Goal: Transaction & Acquisition: Purchase product/service

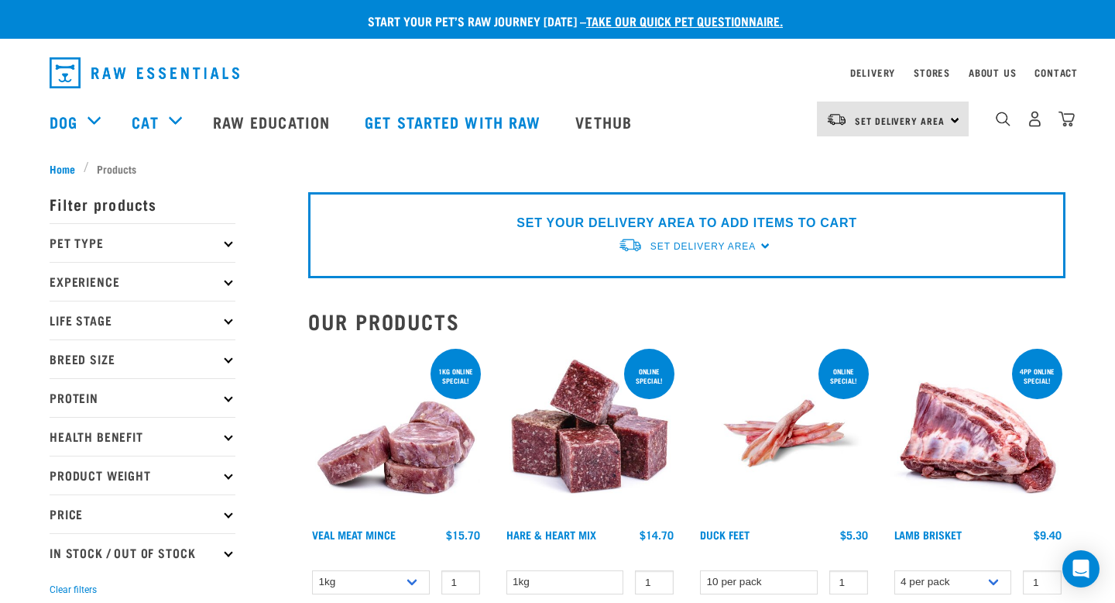
click at [226, 243] on icon at bounding box center [228, 243] width 9 height 9
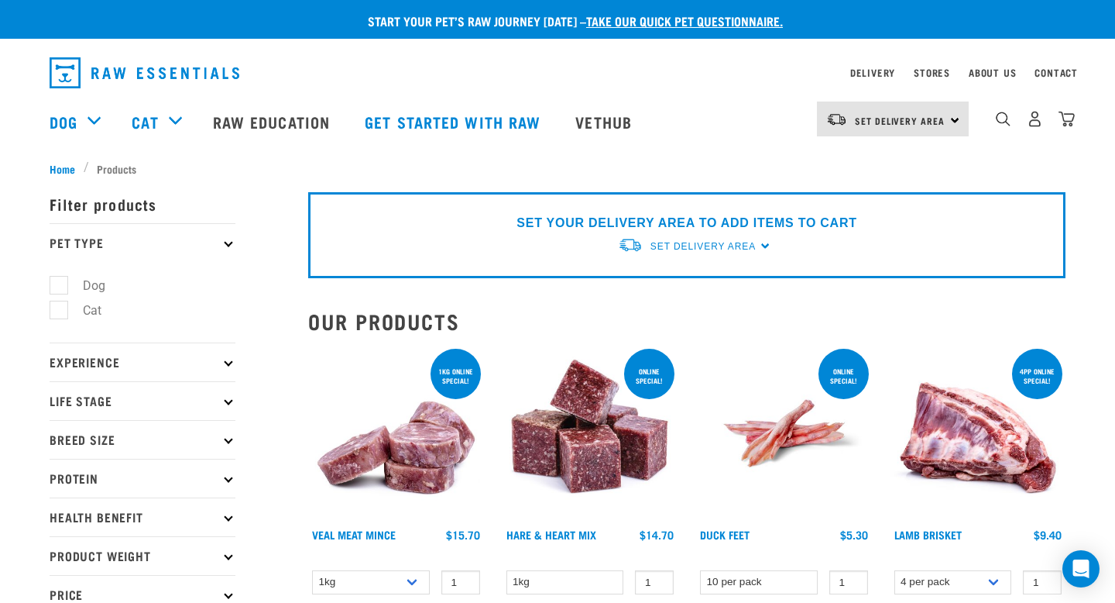
click at [97, 307] on label "Cat" at bounding box center [83, 310] width 50 height 19
click at [60, 307] on input "Cat" at bounding box center [55, 308] width 10 height 10
checkbox input "true"
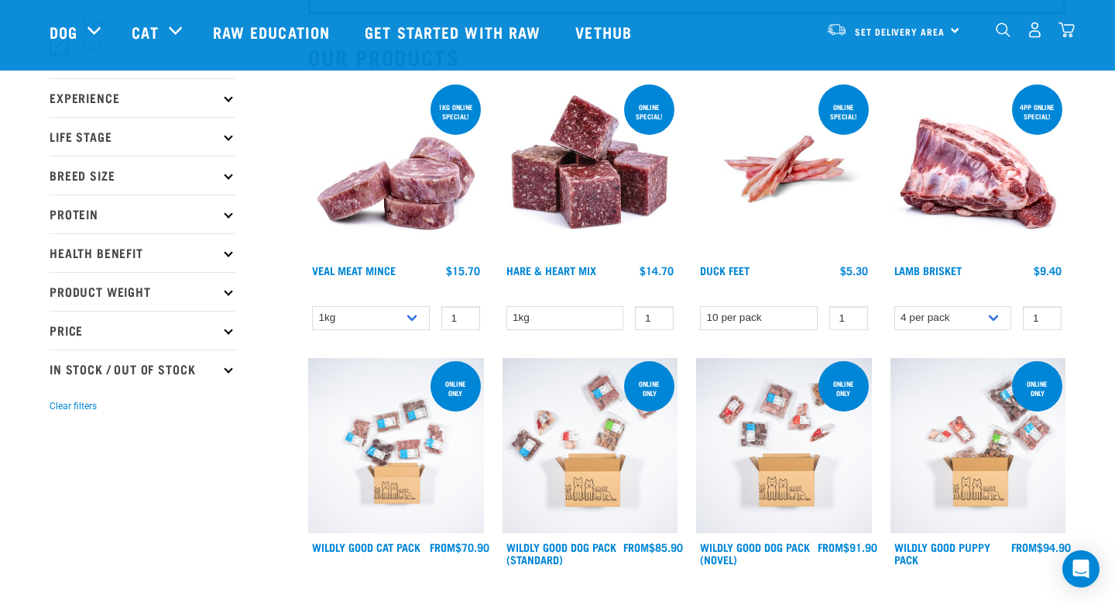
scroll to position [149, 0]
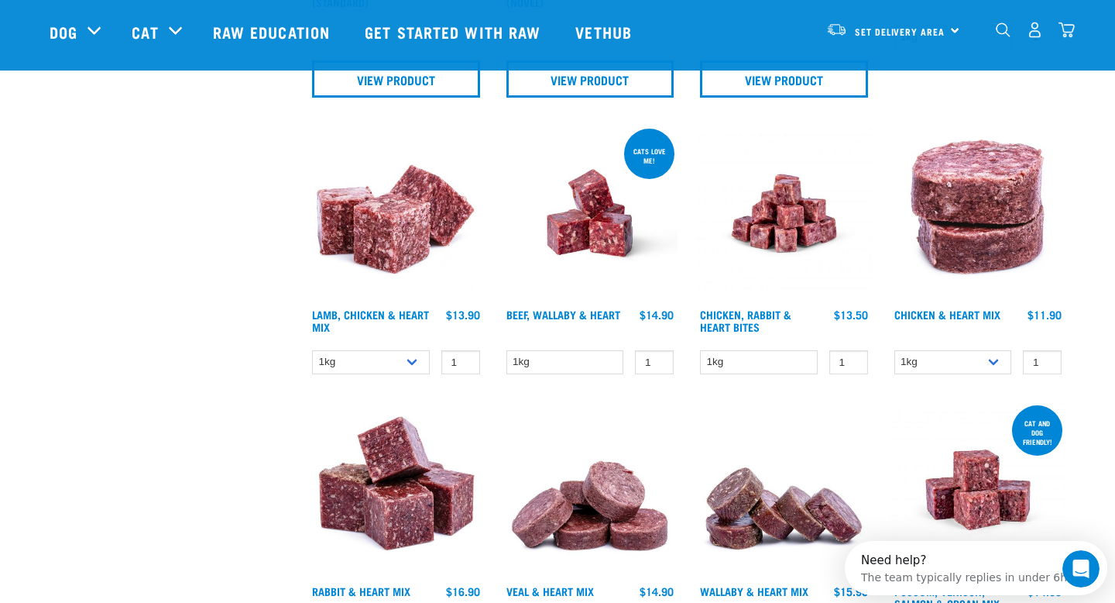
click at [593, 198] on img at bounding box center [591, 213] width 176 height 176
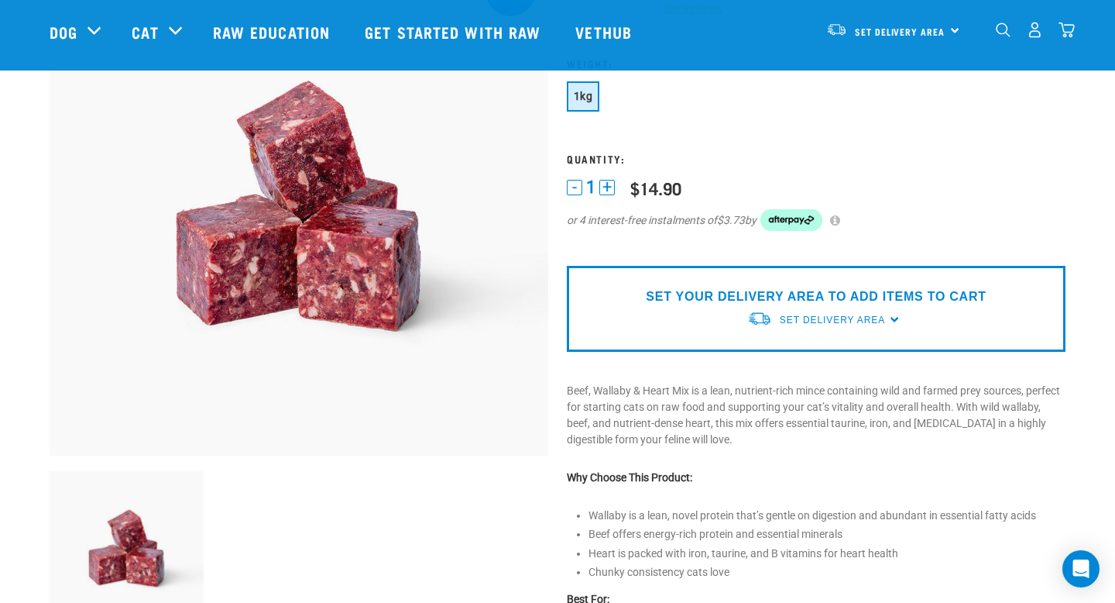
scroll to position [69, 0]
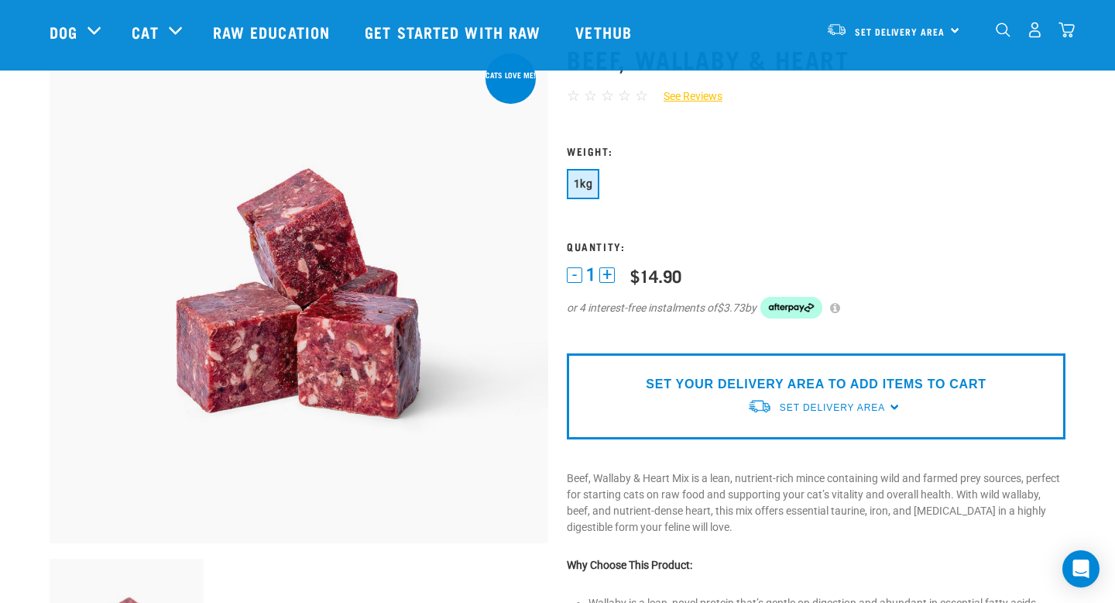
click at [586, 186] on span "1kg" at bounding box center [583, 183] width 19 height 12
